Goal: Information Seeking & Learning: Learn about a topic

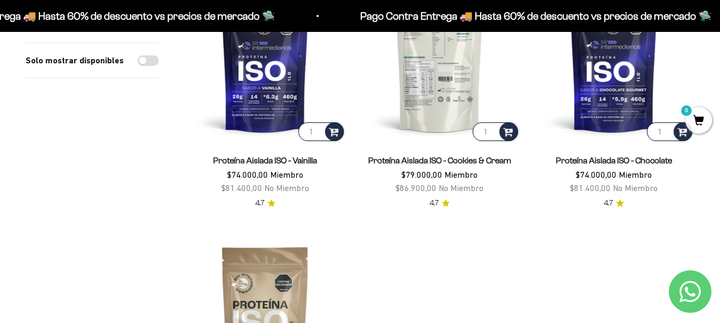
scroll to position [213, 0]
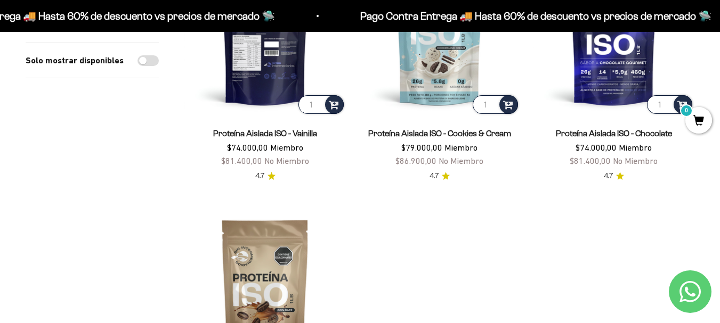
click at [269, 74] on img at bounding box center [264, 35] width 161 height 161
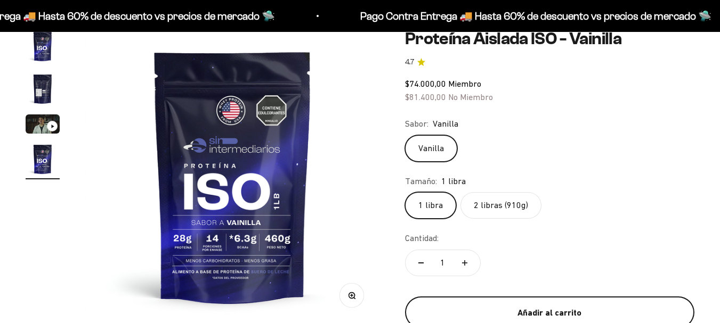
scroll to position [107, 0]
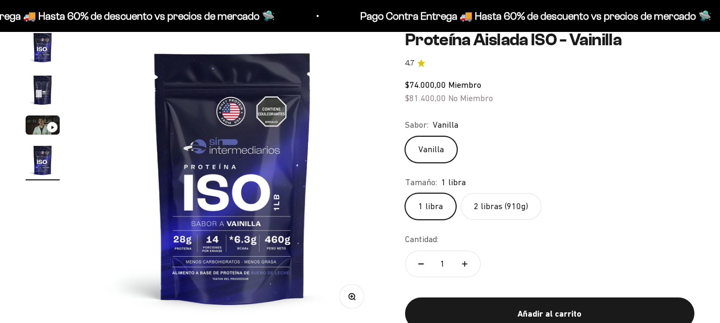
click at [514, 206] on label "2 libras (910g)" at bounding box center [500, 206] width 81 height 27
click at [405, 193] on input "2 libras (910g)" at bounding box center [405, 193] width 1 height 1
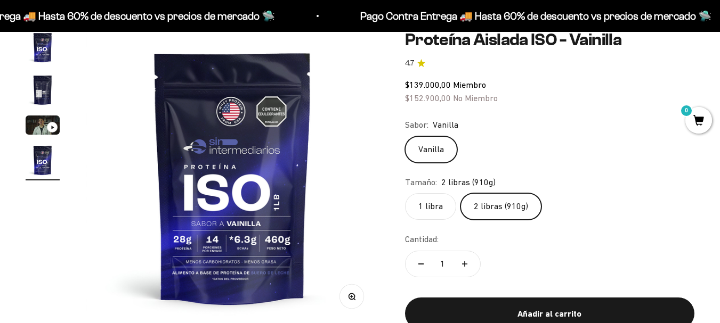
click at [446, 209] on label "1 libra" at bounding box center [430, 206] width 51 height 27
click at [405, 193] on input "1 libra" at bounding box center [405, 193] width 1 height 1
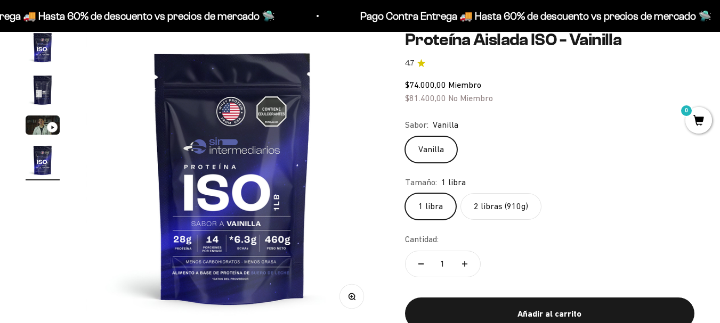
click at [514, 201] on label "2 libras (910g)" at bounding box center [500, 206] width 81 height 27
click at [405, 193] on input "2 libras (910g)" at bounding box center [405, 193] width 1 height 1
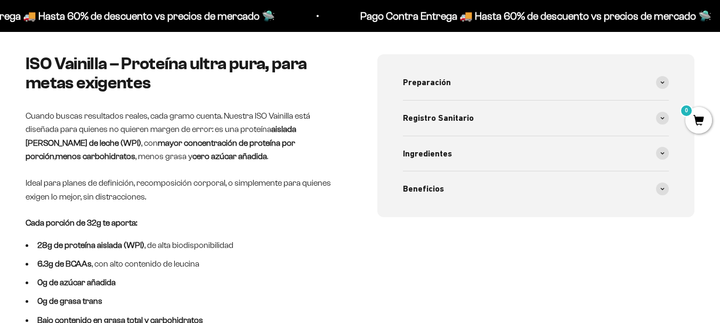
scroll to position [426, 0]
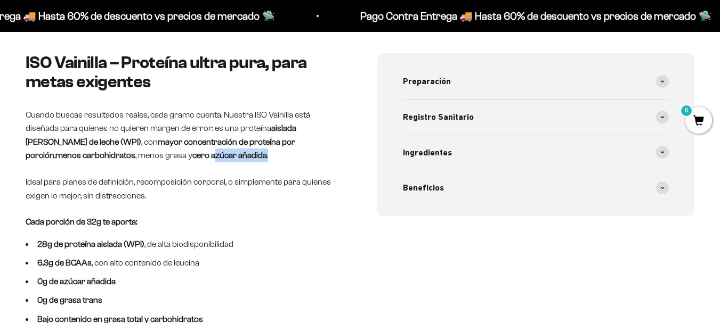
drag, startPoint x: 158, startPoint y: 158, endPoint x: 168, endPoint y: 158, distance: 10.7
click at [168, 158] on p "Cuando buscas resultados reales, cada gramo cuenta. Nuestra ISO Vainilla está d…" at bounding box center [185, 135] width 318 height 54
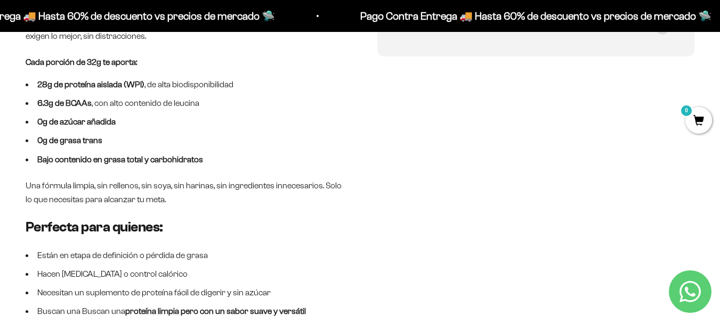
scroll to position [0, 0]
drag, startPoint x: 176, startPoint y: 86, endPoint x: 191, endPoint y: 89, distance: 15.7
click at [191, 89] on li "28g de proteína aislada (WPI) , de alta biodisponibilidad" at bounding box center [185, 85] width 318 height 14
drag, startPoint x: 64, startPoint y: 123, endPoint x: 118, endPoint y: 125, distance: 54.4
click at [118, 125] on li "0g de azúcar añadida" at bounding box center [185, 122] width 318 height 14
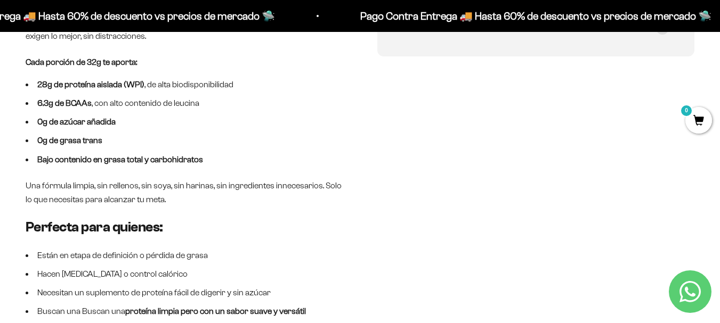
click at [109, 142] on li "0g de grasa trans" at bounding box center [185, 141] width 318 height 14
drag, startPoint x: 106, startPoint y: 159, endPoint x: 160, endPoint y: 159, distance: 54.9
click at [160, 159] on strong "Bajo contenido en grasa total y carbohidratos" at bounding box center [120, 159] width 166 height 9
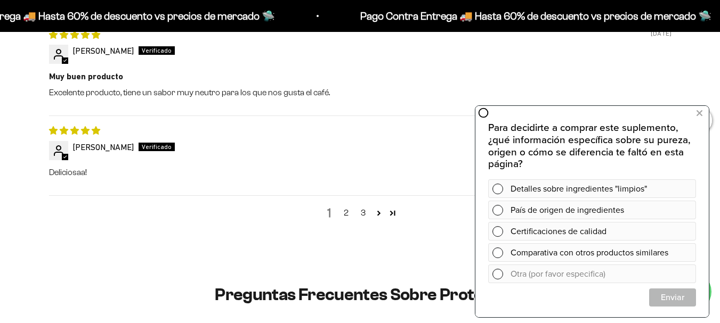
scroll to position [1599, 0]
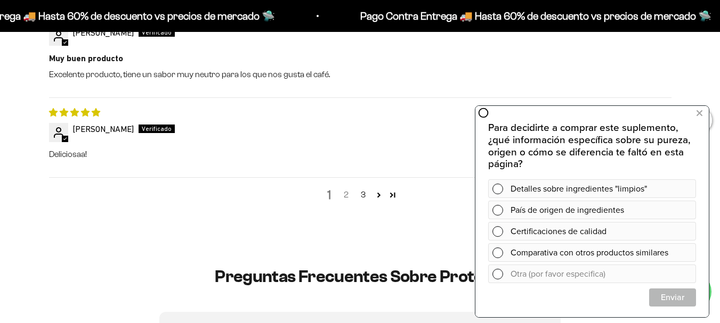
click at [349, 192] on link "2" at bounding box center [346, 195] width 17 height 13
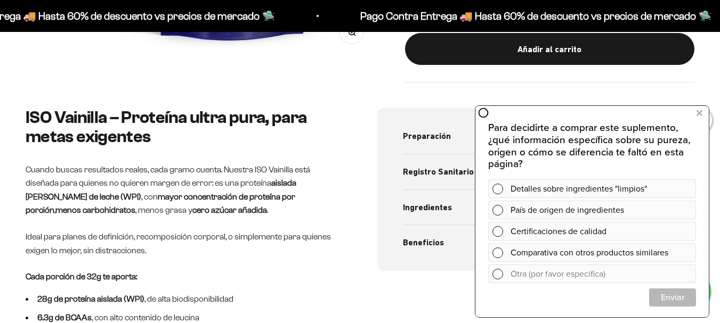
scroll to position [382, 0]
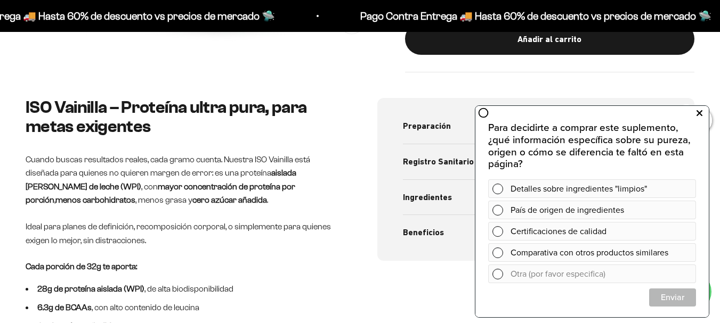
click at [698, 117] on icon at bounding box center [700, 114] width 6 height 14
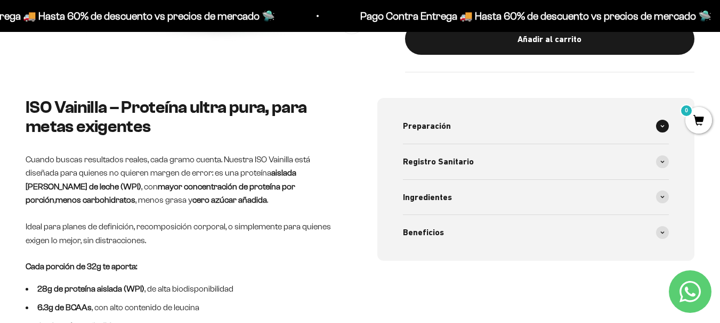
click at [517, 128] on div "Preparación" at bounding box center [536, 126] width 266 height 35
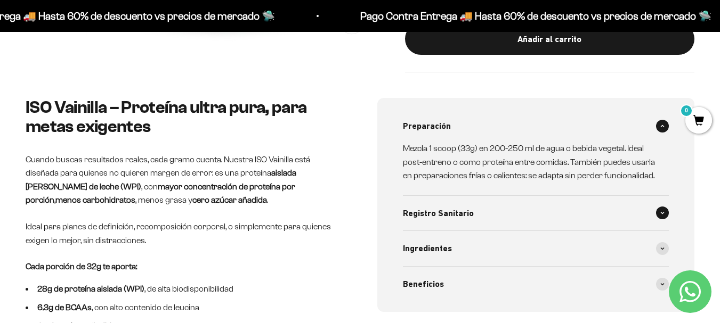
click at [518, 212] on div "Registro Sanitario" at bounding box center [536, 213] width 266 height 35
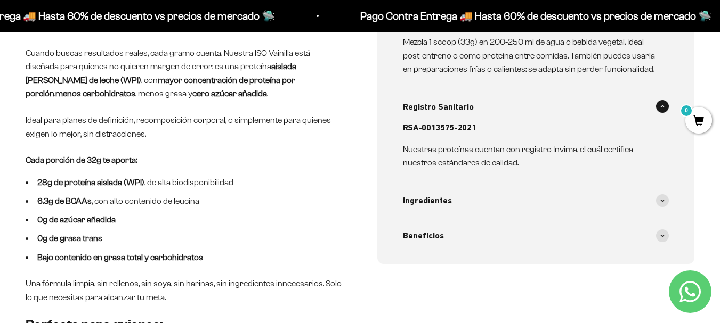
click at [518, 212] on div "Ingredientes" at bounding box center [536, 200] width 266 height 35
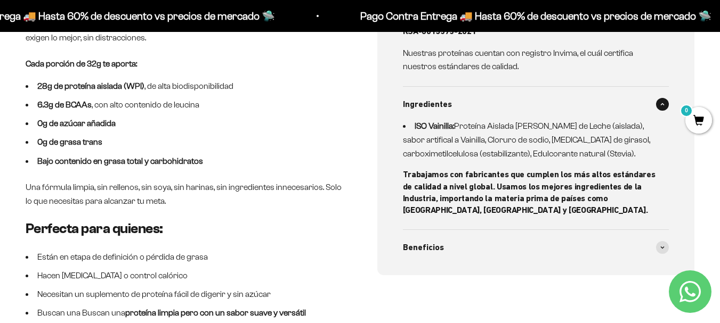
scroll to position [595, 0]
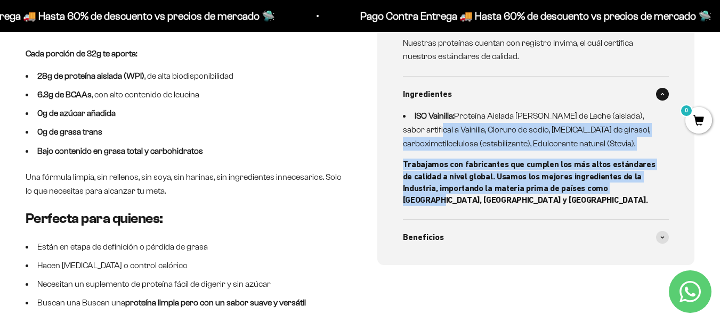
drag, startPoint x: 432, startPoint y: 129, endPoint x: 644, endPoint y: 185, distance: 219.9
click at [644, 185] on div "ISO Vainilla: Proteína Aislada de Suero de Leche (aislada), sabor artifical a V…" at bounding box center [530, 157] width 254 height 97
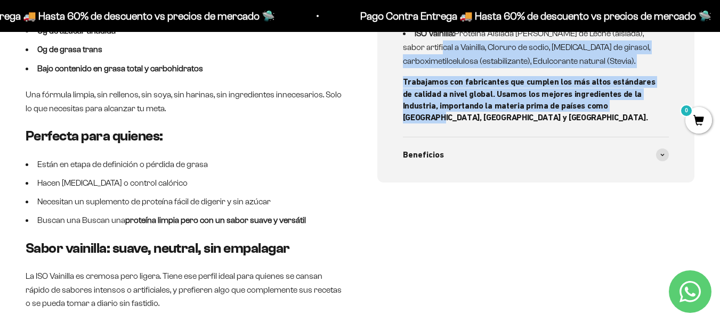
scroll to position [701, 0]
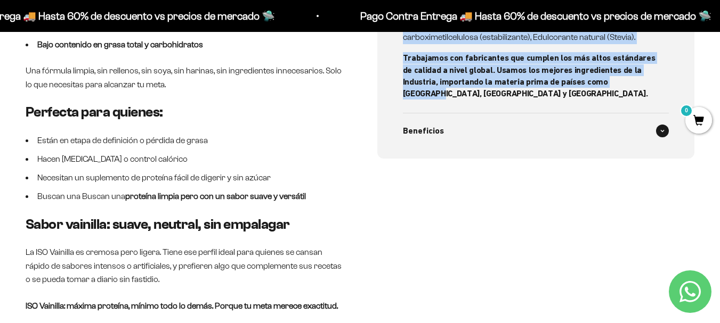
click at [521, 127] on div "Beneficios" at bounding box center [536, 131] width 266 height 35
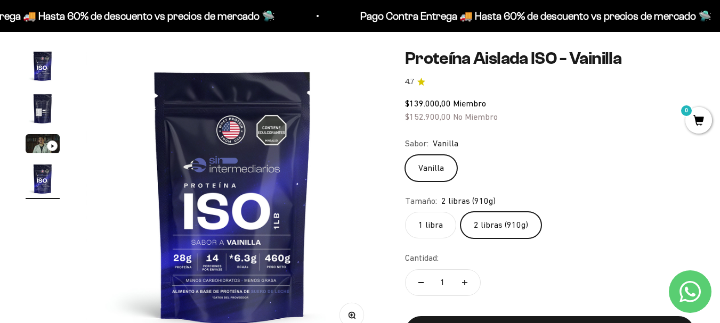
scroll to position [107, 0]
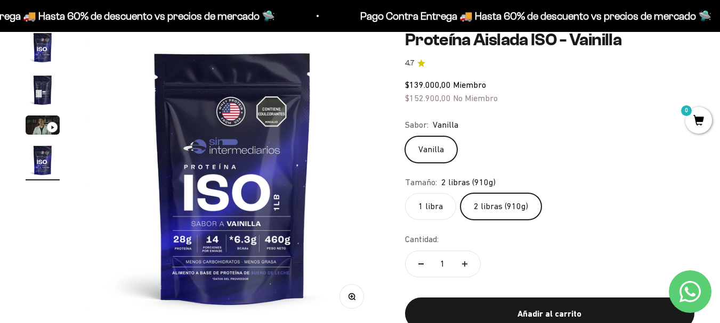
click at [35, 84] on img "Ir al artículo 2" at bounding box center [43, 90] width 34 height 34
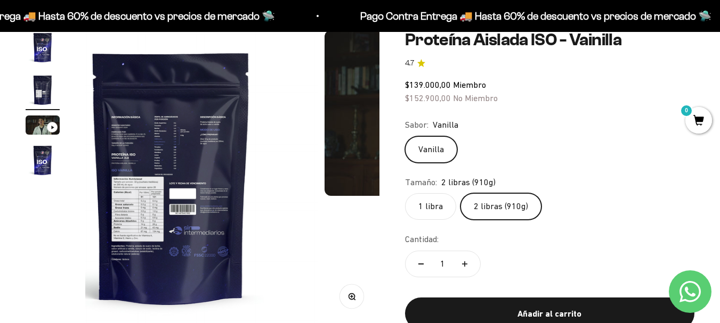
scroll to position [0, 301]
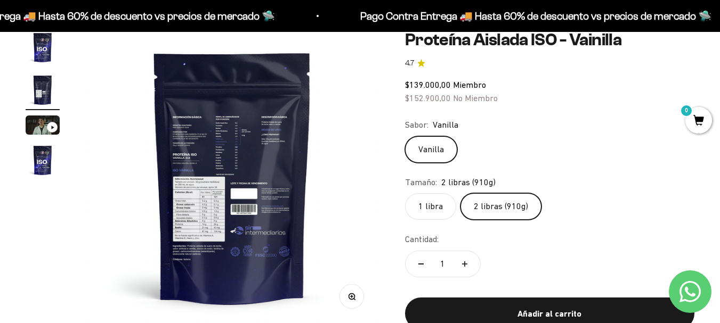
click at [237, 154] on img at bounding box center [232, 177] width 294 height 294
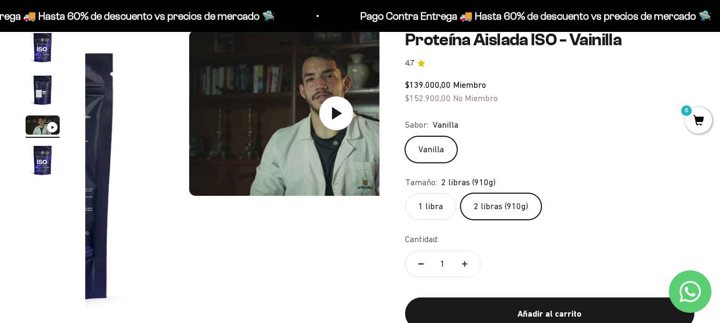
scroll to position [0, 601]
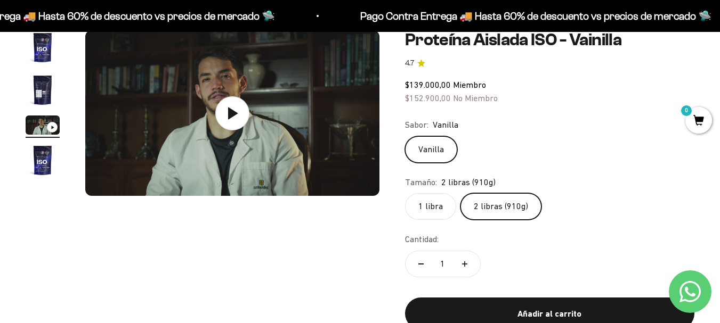
click at [46, 49] on img "Ir al artículo 1" at bounding box center [43, 47] width 34 height 34
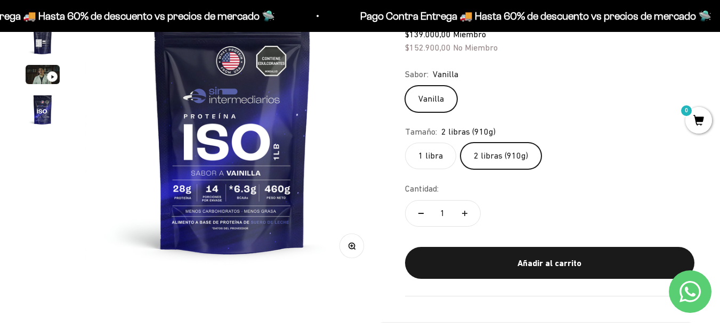
scroll to position [0, 0]
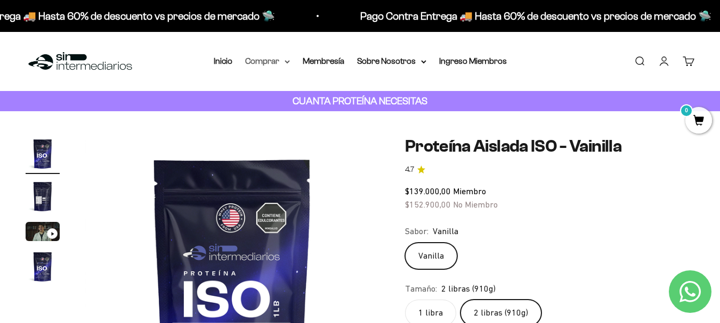
click at [272, 58] on summary "Comprar" at bounding box center [267, 61] width 45 height 14
click at [424, 63] on icon at bounding box center [423, 62] width 5 height 4
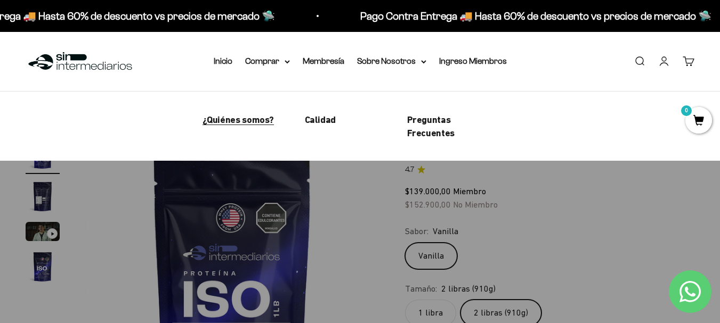
click at [229, 119] on span "¿Quiénes somos?" at bounding box center [239, 119] width 72 height 11
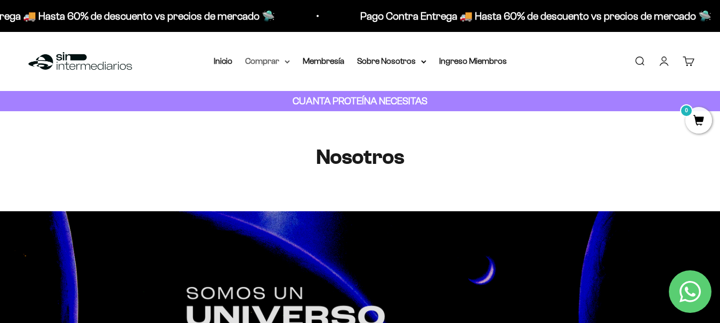
click at [274, 58] on summary "Comprar" at bounding box center [267, 61] width 45 height 14
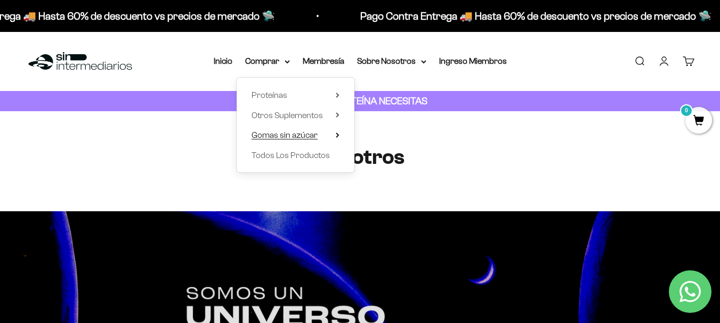
click at [268, 131] on span "Gomas sin azúcar" at bounding box center [285, 135] width 66 height 9
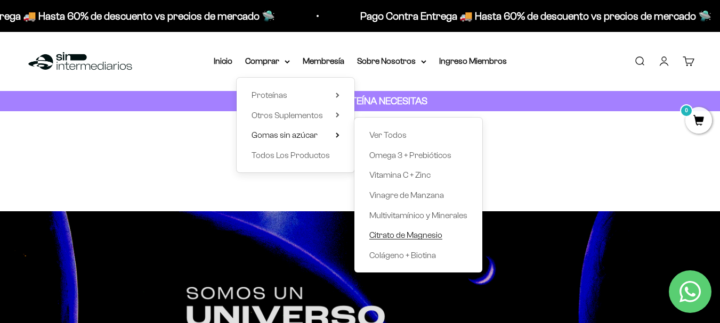
click at [411, 233] on span "Citrato de Magnesio" at bounding box center [405, 235] width 73 height 9
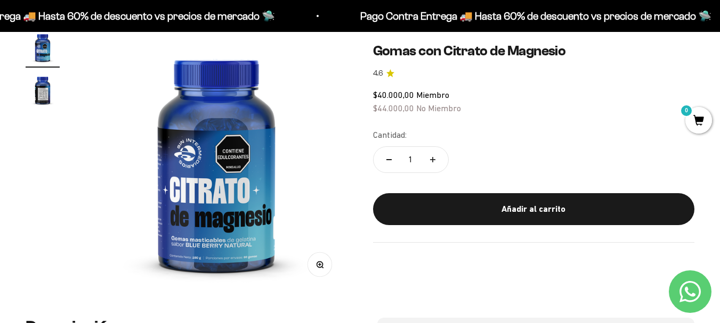
click at [15, 86] on div "Zoom Ir al artículo 1 Ir al artículo 2 Gomas con Citrato de Magnesio 4.6 $40.00…" at bounding box center [360, 161] width 720 height 313
click at [29, 92] on img "Ir al artículo 2" at bounding box center [43, 90] width 34 height 34
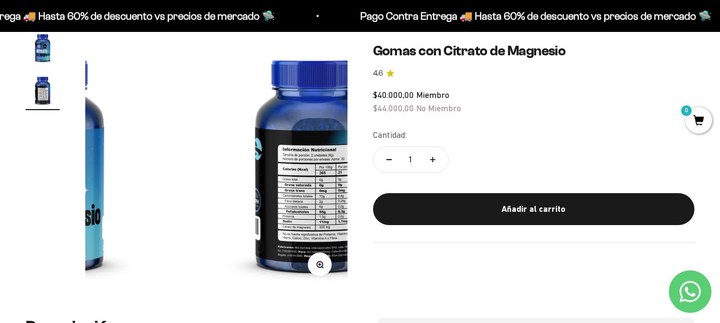
scroll to position [0, 268]
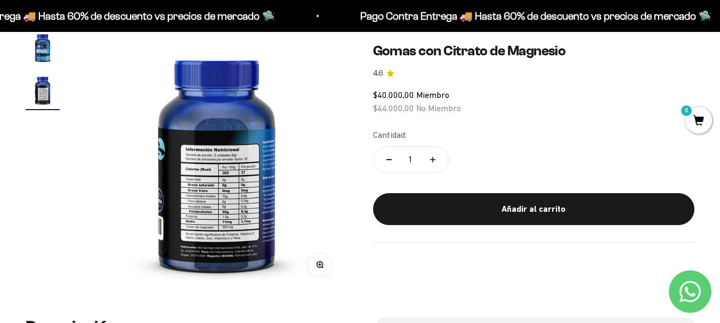
click at [220, 248] on img at bounding box center [217, 161] width 262 height 262
click at [36, 52] on img "Ir al artículo 1" at bounding box center [43, 47] width 34 height 34
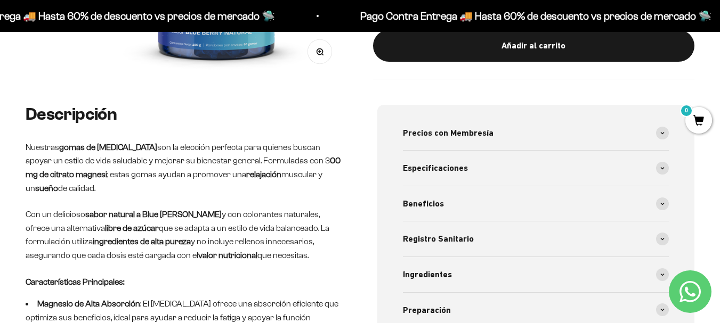
scroll to position [373, 0]
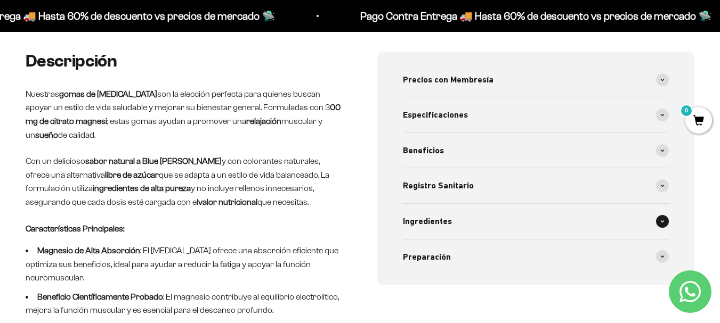
click at [479, 217] on div "Ingredientes" at bounding box center [536, 221] width 266 height 35
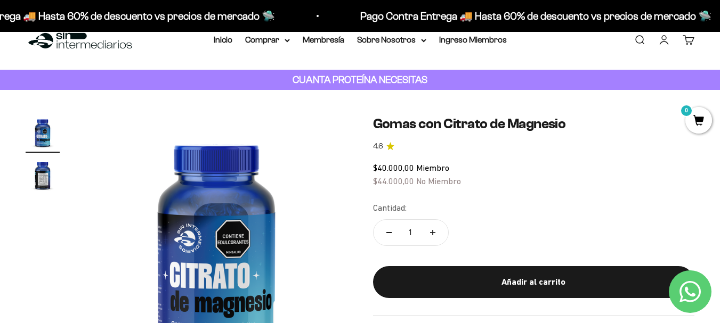
scroll to position [0, 0]
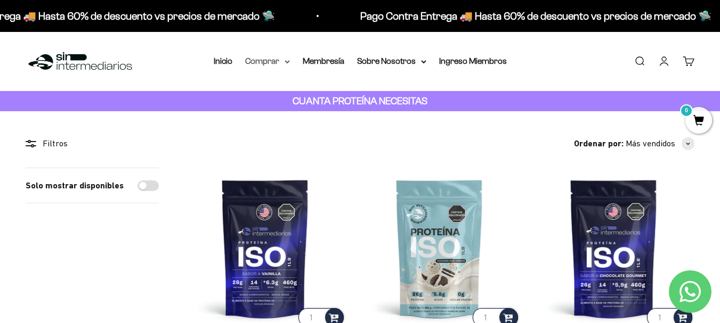
click at [289, 59] on summary "Comprar" at bounding box center [267, 61] width 45 height 14
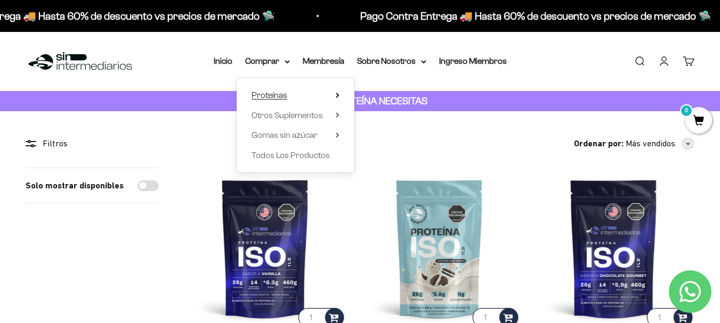
click at [266, 92] on span "Proteínas" at bounding box center [270, 95] width 36 height 9
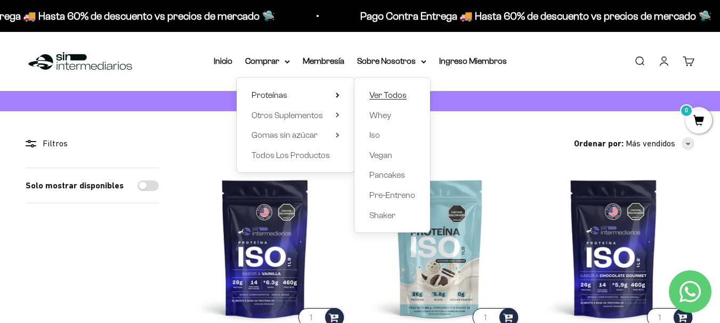
click at [399, 96] on span "Ver Todos" at bounding box center [387, 95] width 37 height 9
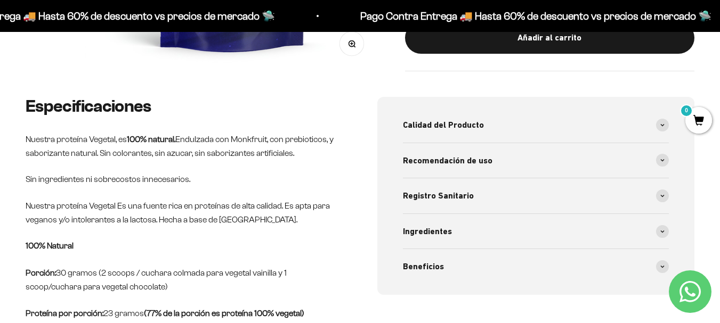
scroll to position [373, 0]
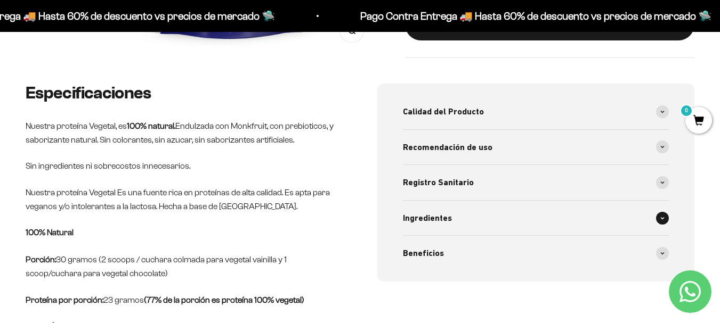
click at [476, 224] on div "Ingredientes" at bounding box center [536, 218] width 266 height 35
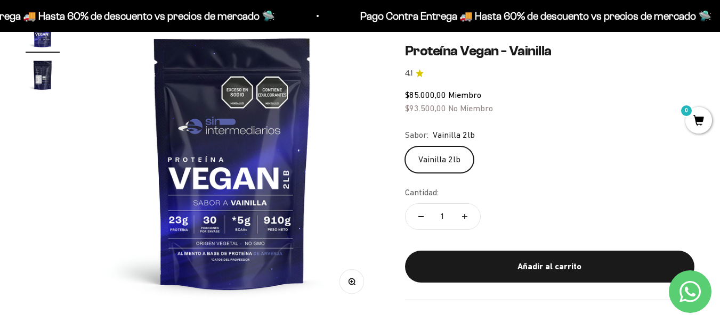
scroll to position [107, 0]
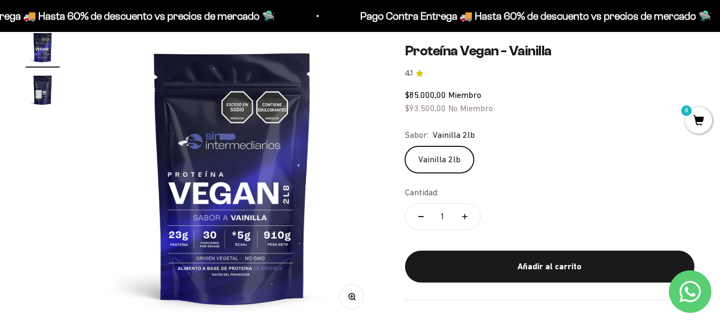
click at [44, 83] on img "Ir al artículo 2" at bounding box center [43, 90] width 34 height 34
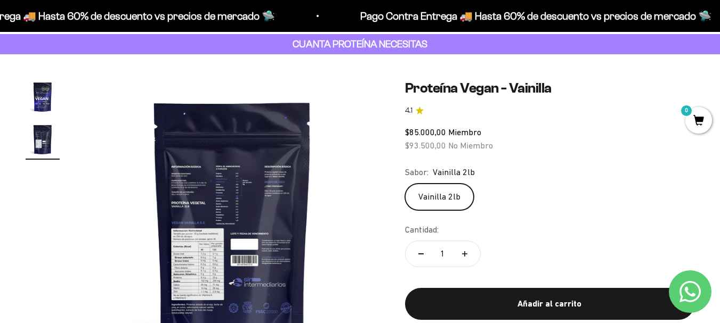
scroll to position [52, 0]
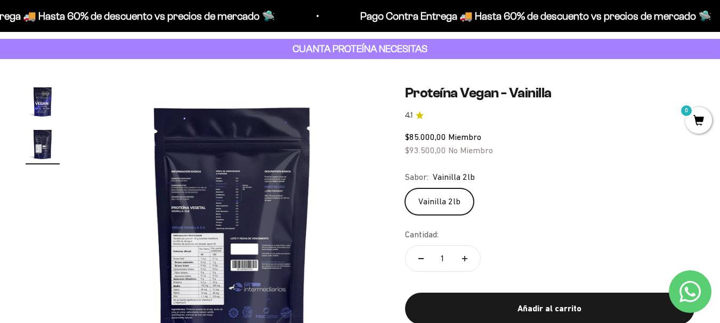
click at [34, 104] on img "Ir al artículo 1" at bounding box center [43, 102] width 34 height 34
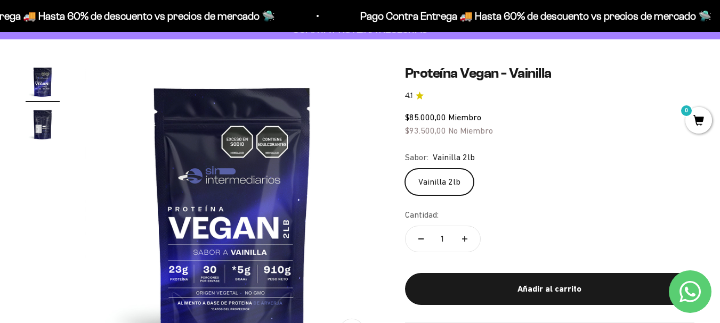
scroll to position [106, 0]
